Goal: Task Accomplishment & Management: Use online tool/utility

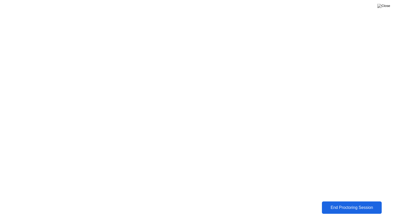
click at [334, 207] on div "End Proctoring Session" at bounding box center [351, 207] width 57 height 5
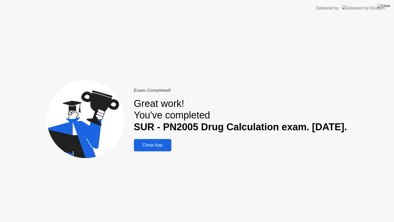
click at [144, 146] on div "Close App" at bounding box center [152, 144] width 34 height 5
